Goal: Transaction & Acquisition: Download file/media

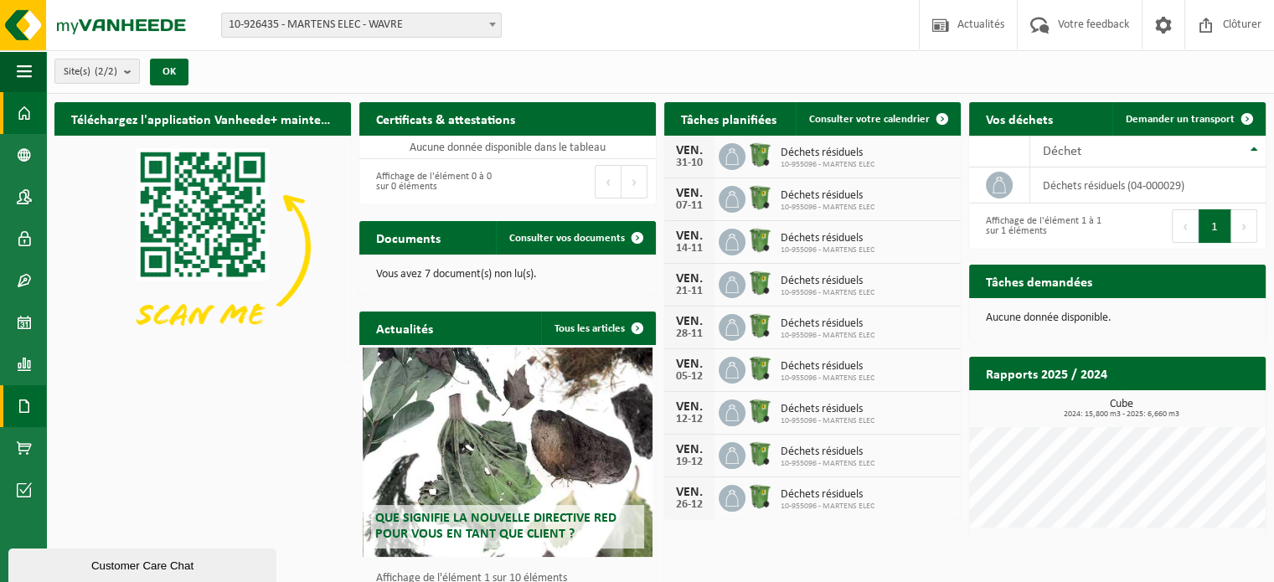
click at [41, 418] on link "Documents" at bounding box center [23, 406] width 46 height 42
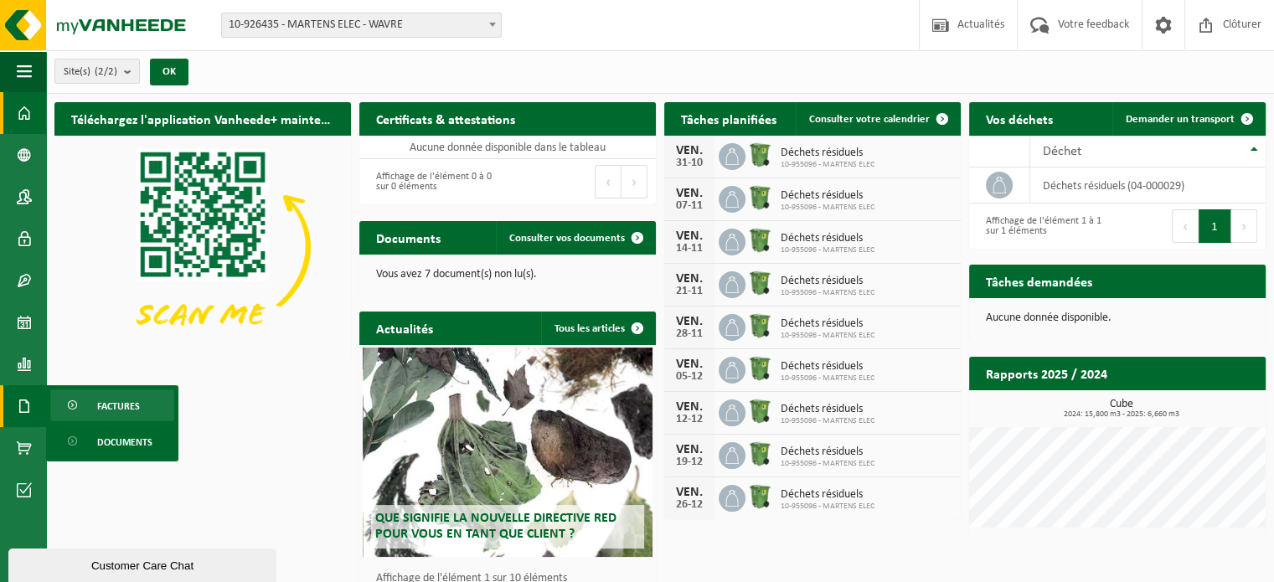
click at [141, 405] on link "Factures" at bounding box center [112, 405] width 124 height 32
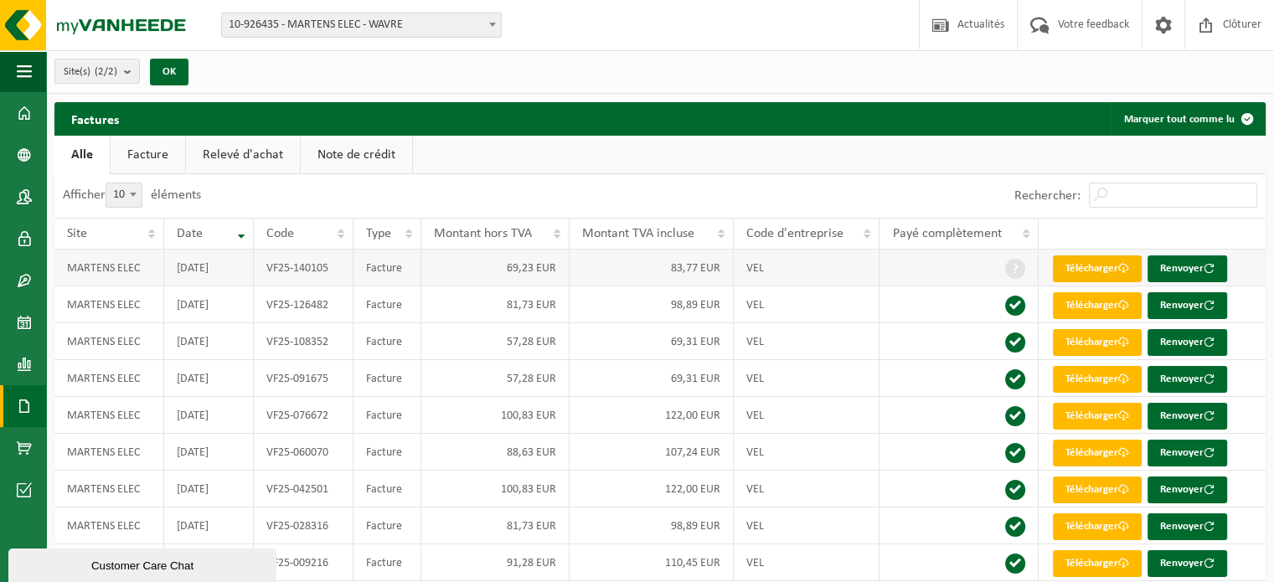
click at [1066, 276] on link "Télécharger" at bounding box center [1097, 268] width 89 height 27
click at [1106, 297] on link "Télécharger" at bounding box center [1097, 305] width 89 height 27
click at [1075, 333] on link "Télécharger" at bounding box center [1097, 342] width 89 height 27
